Goal: Transaction & Acquisition: Purchase product/service

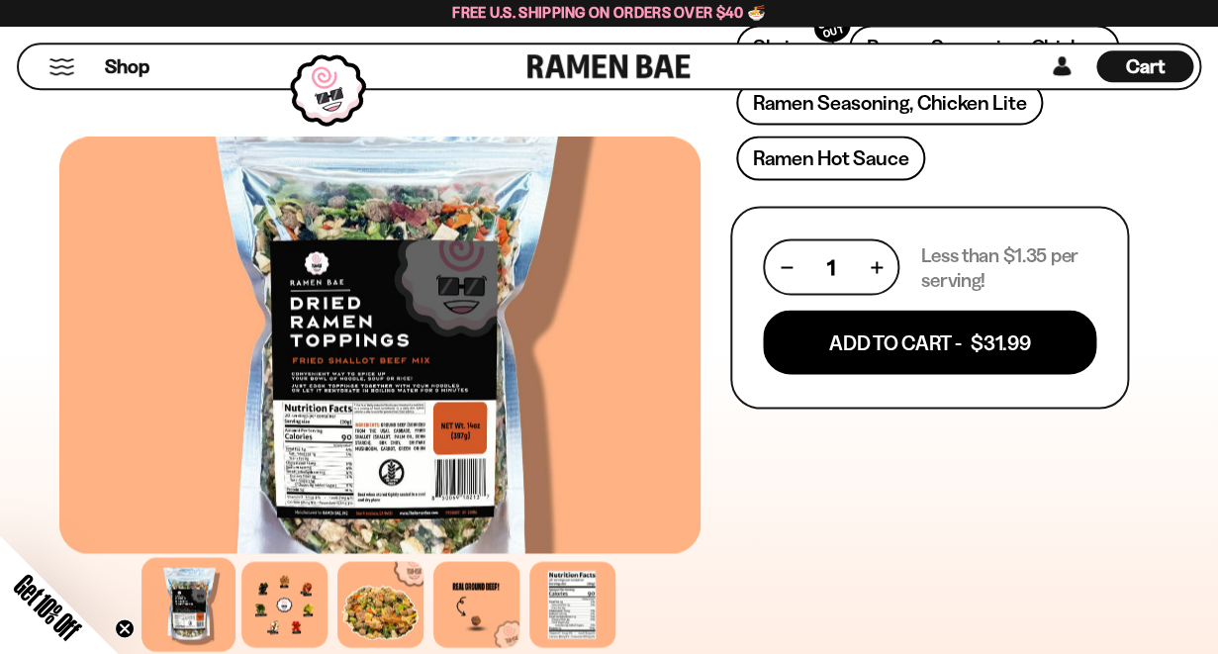
scroll to position [1042, 0]
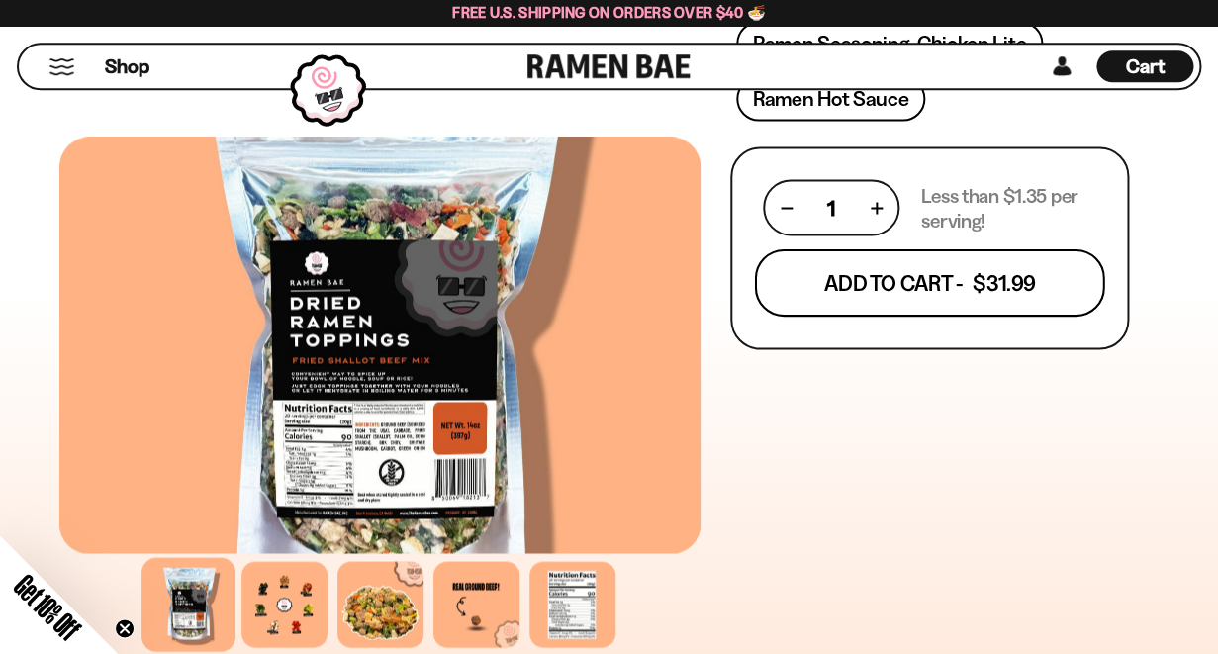
click at [931, 289] on button "Add To Cart - $31.99" at bounding box center [930, 282] width 350 height 67
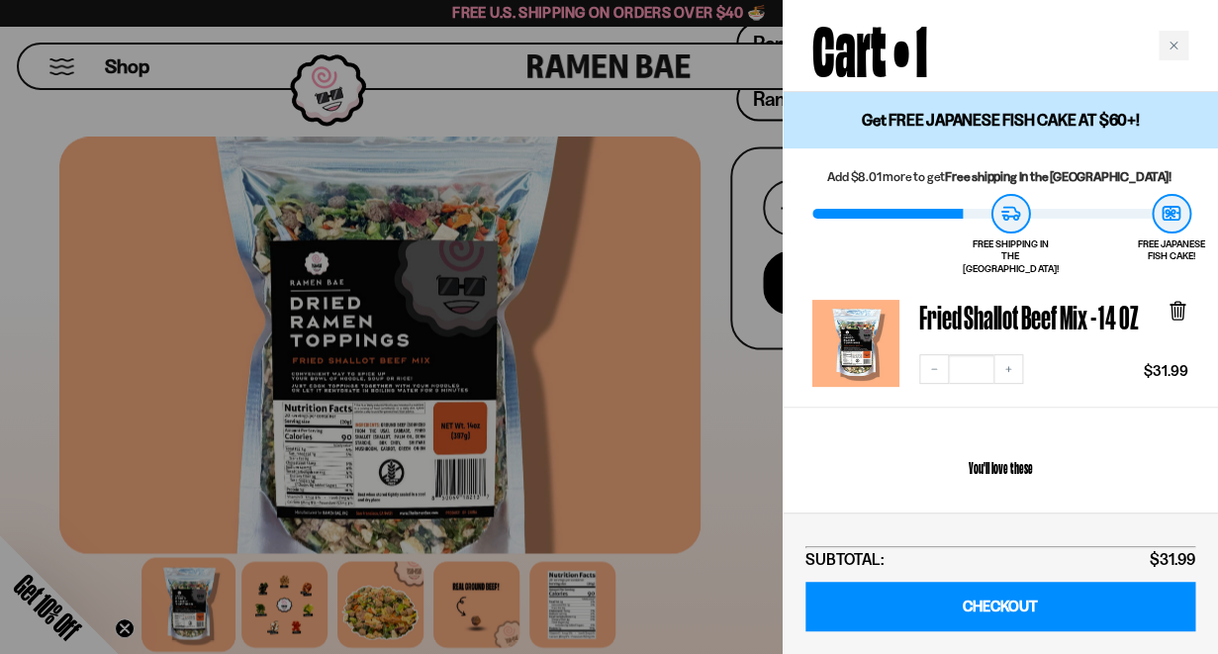
click at [770, 433] on div at bounding box center [609, 327] width 1218 height 654
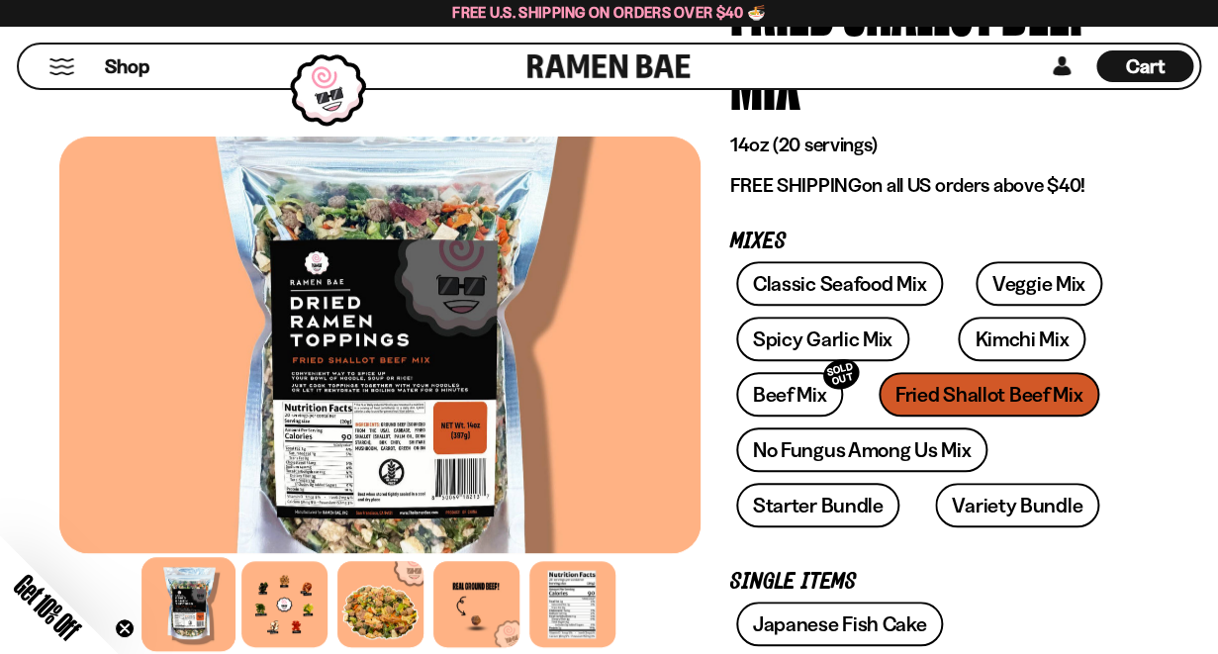
scroll to position [208, 0]
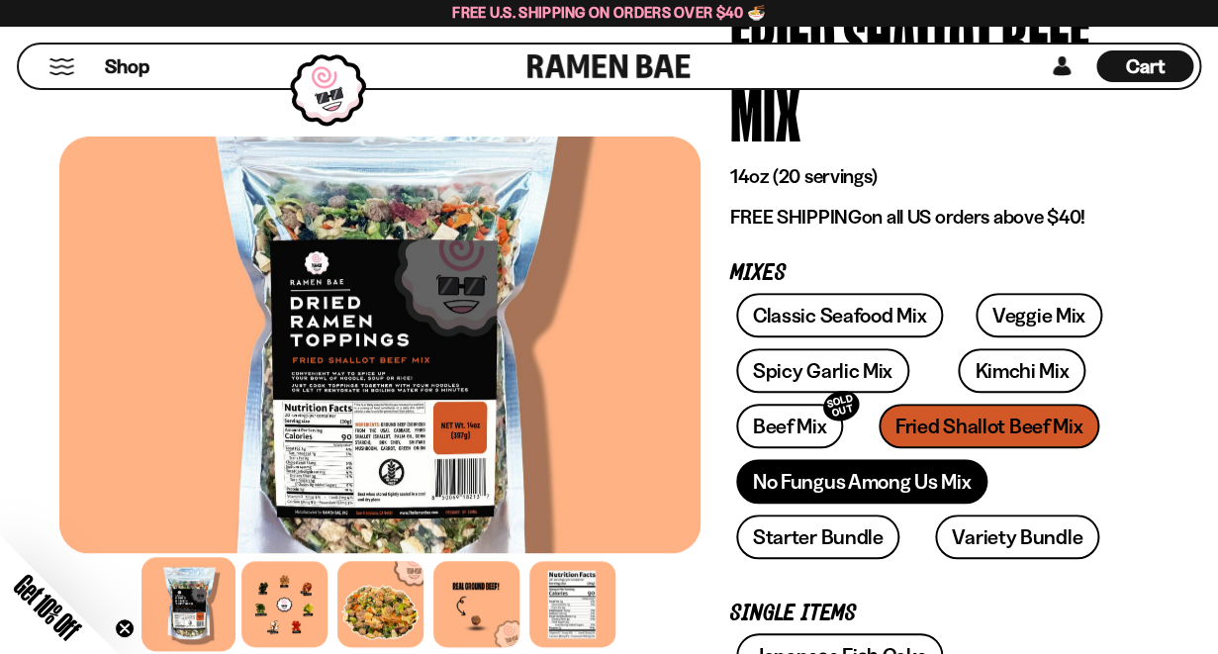
click at [853, 492] on link "No Fungus Among Us Mix" at bounding box center [861, 481] width 251 height 45
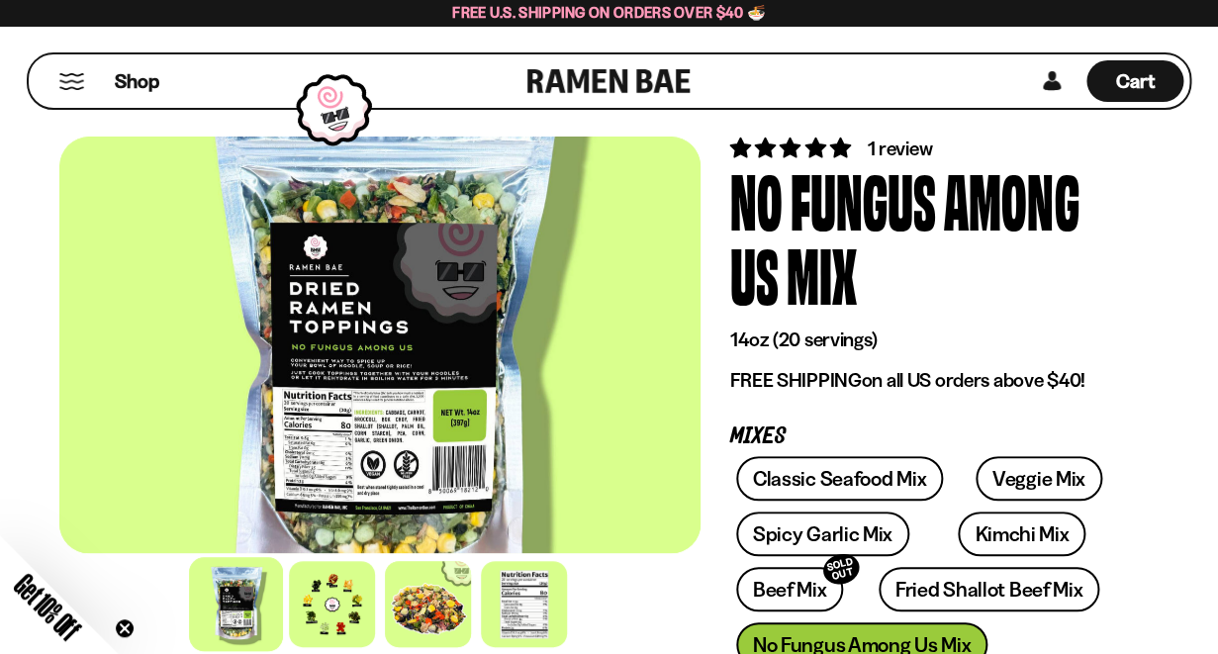
scroll to position [53, 0]
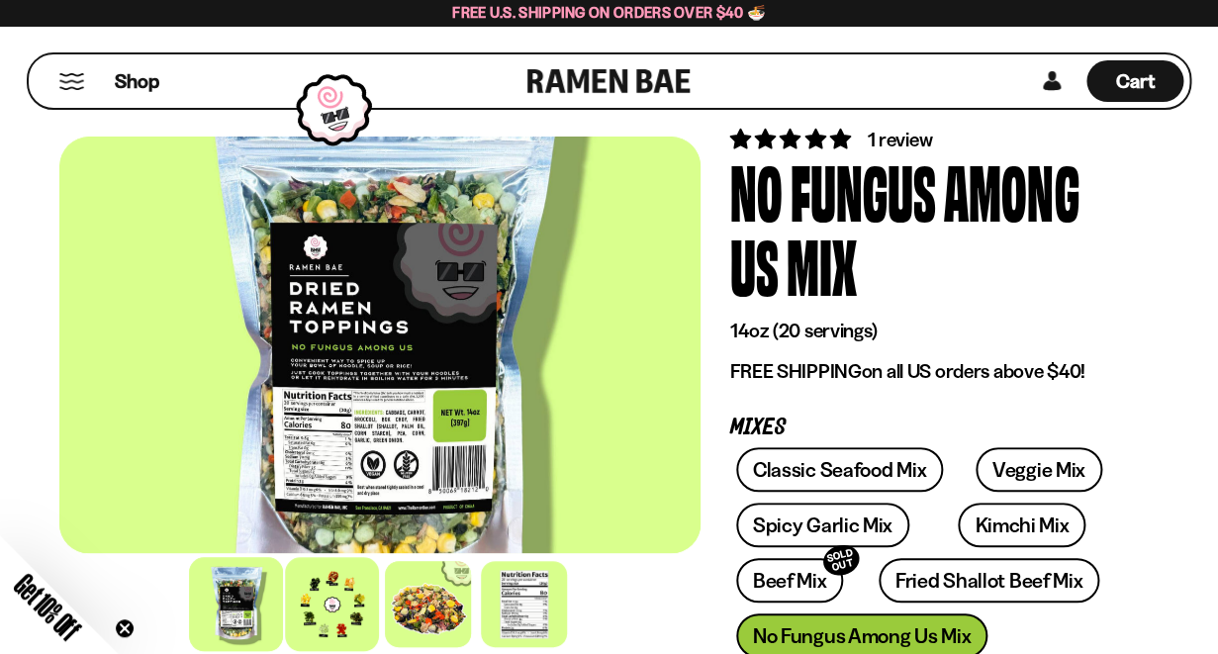
click at [339, 596] on div at bounding box center [332, 604] width 94 height 94
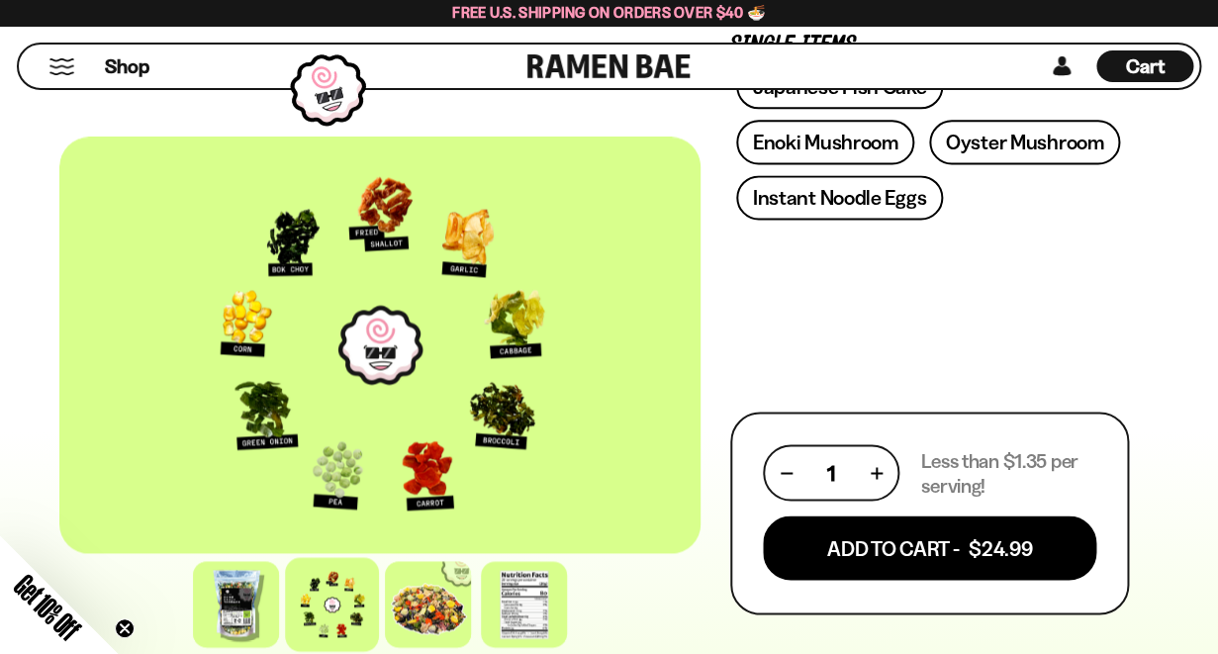
scroll to position [781, 0]
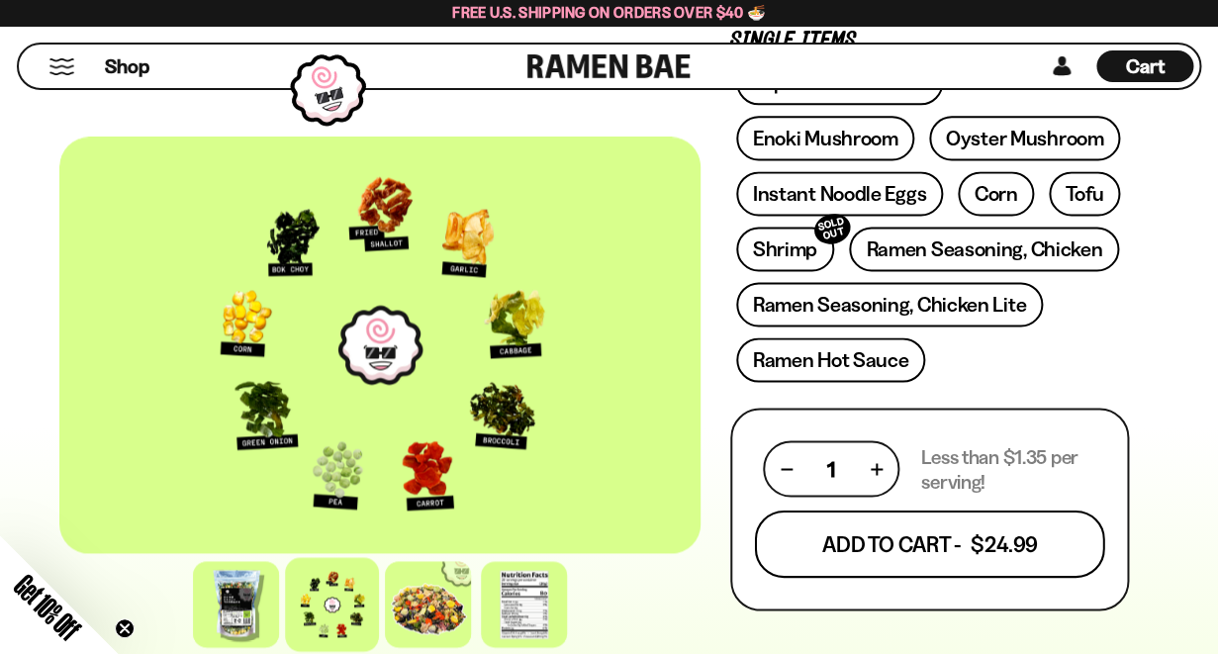
click at [867, 547] on button "Add To Cart - $24.99" at bounding box center [930, 544] width 350 height 67
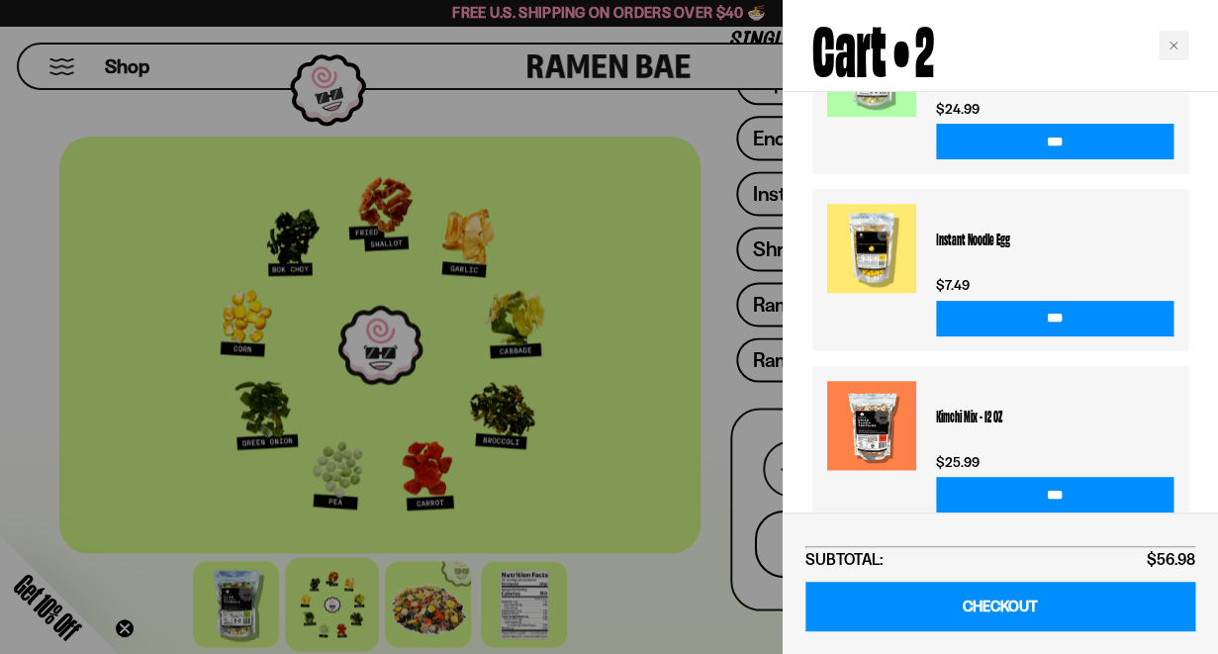
scroll to position [682, 0]
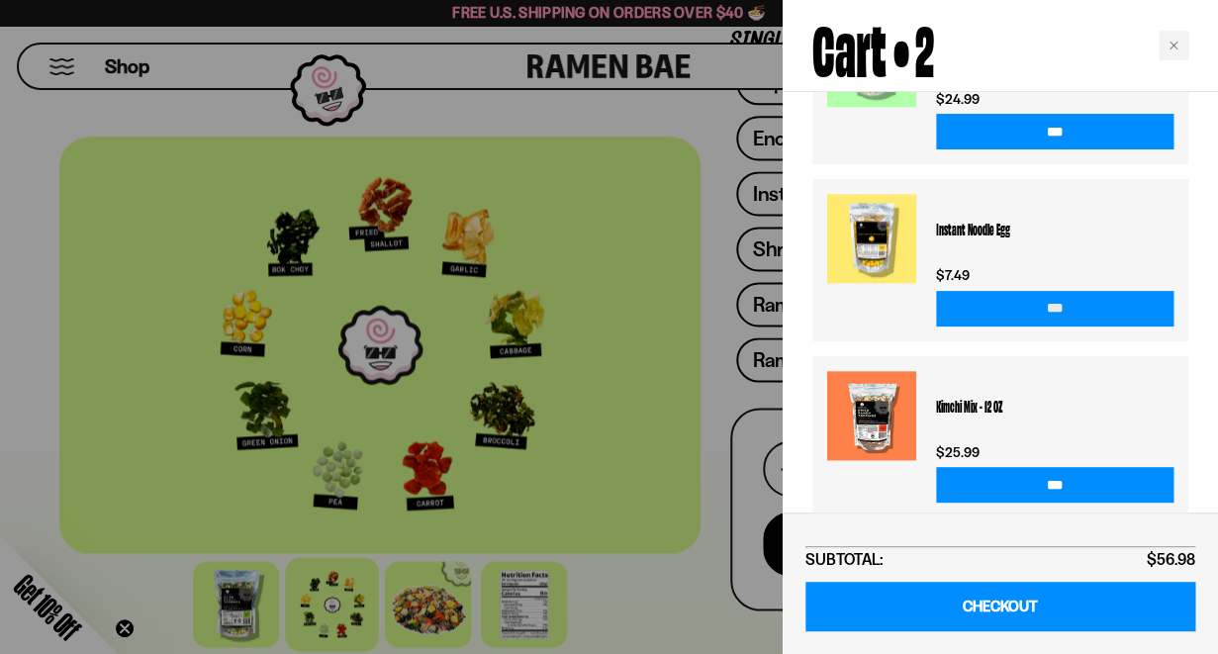
click at [1054, 291] on input "***" at bounding box center [1054, 309] width 237 height 36
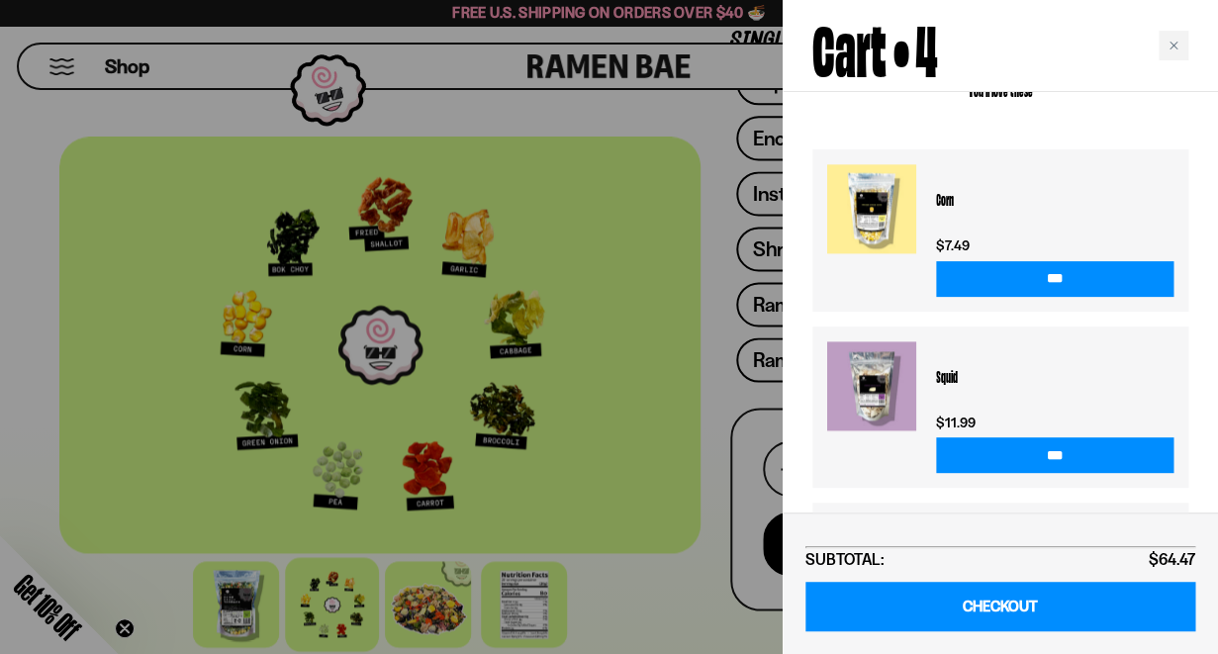
scroll to position [954, 0]
